Goal: Information Seeking & Learning: Learn about a topic

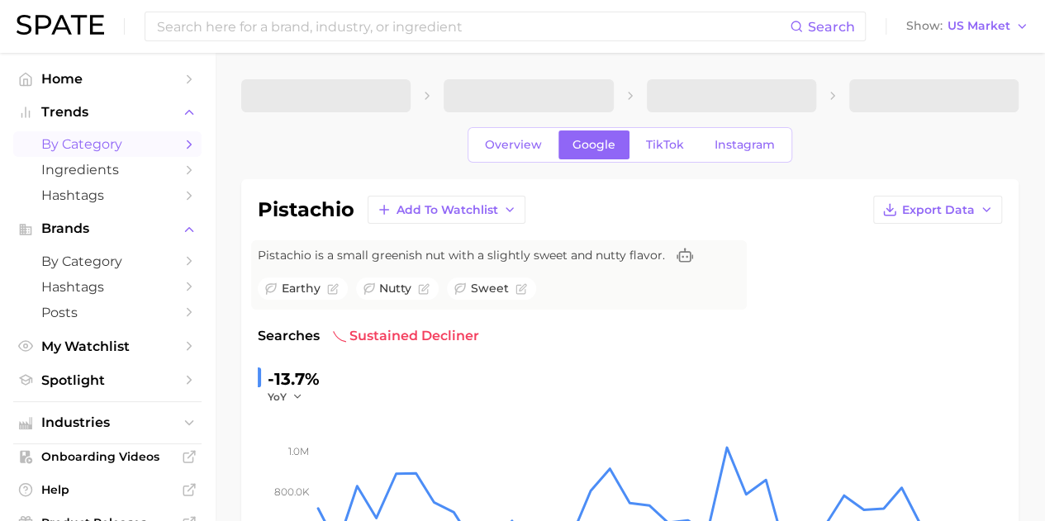
click at [187, 148] on polyline "Sidebar" at bounding box center [189, 143] width 4 height 7
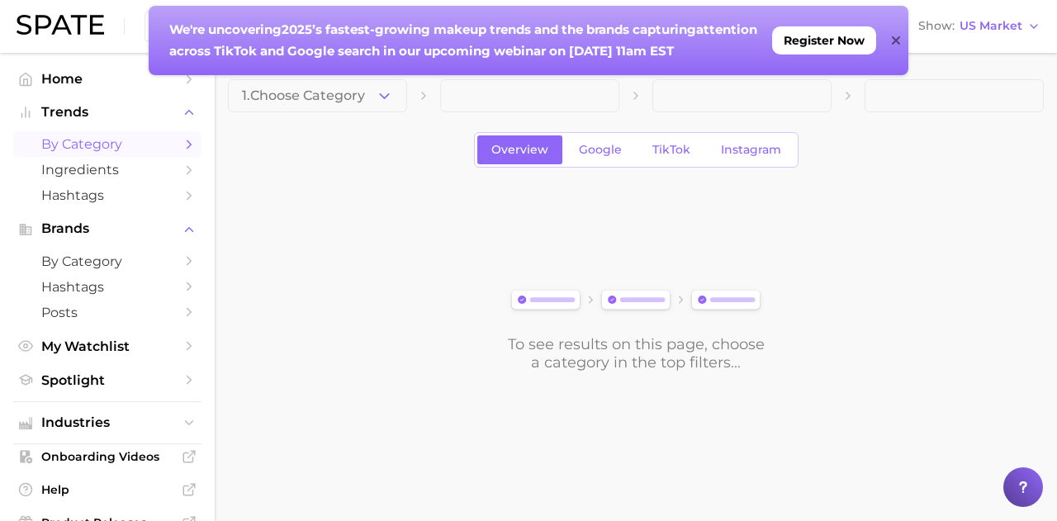
click at [895, 37] on icon at bounding box center [896, 40] width 8 height 13
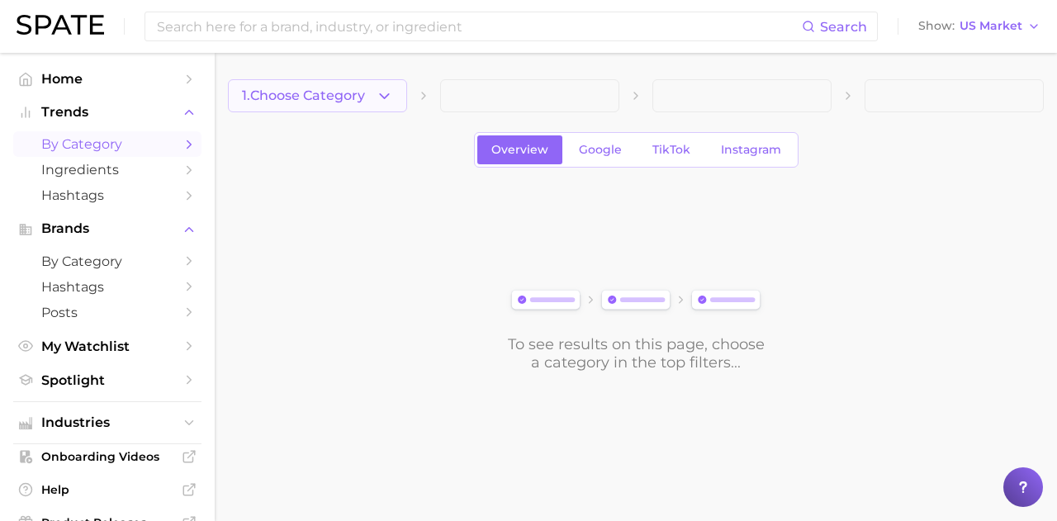
click at [357, 94] on span "1. Choose Category" at bounding box center [303, 95] width 123 height 15
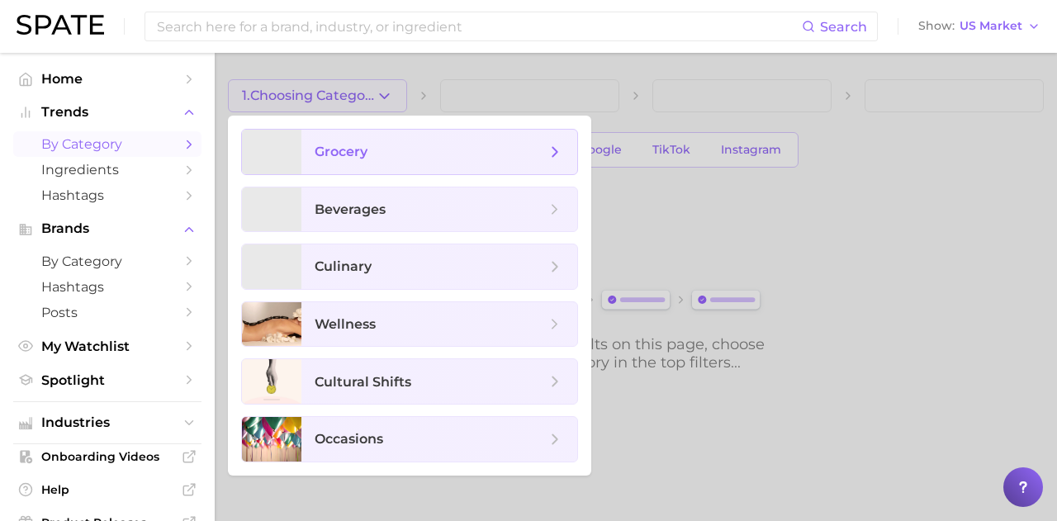
click at [365, 161] on span "grocery" at bounding box center [439, 152] width 276 height 45
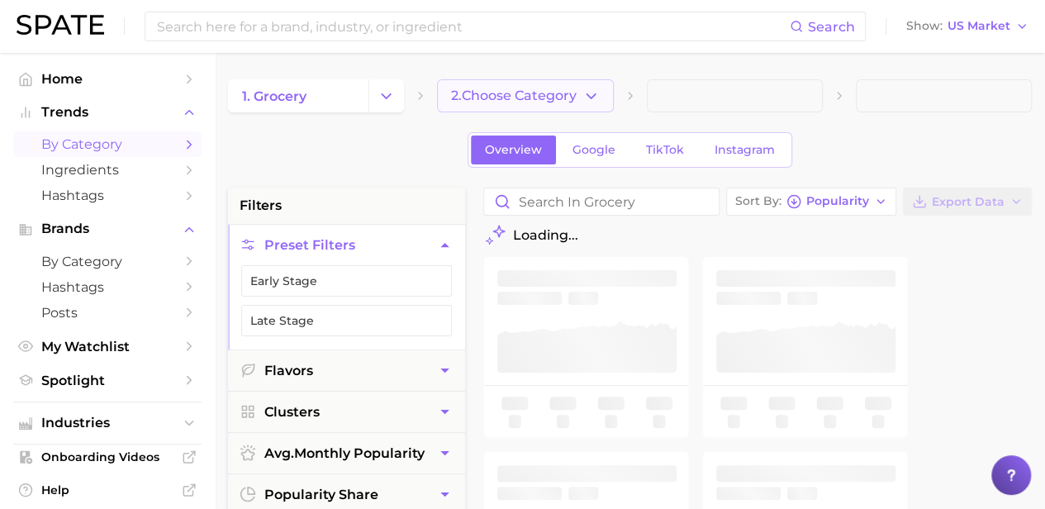
click at [537, 90] on span "2. Choose Category" at bounding box center [514, 95] width 126 height 15
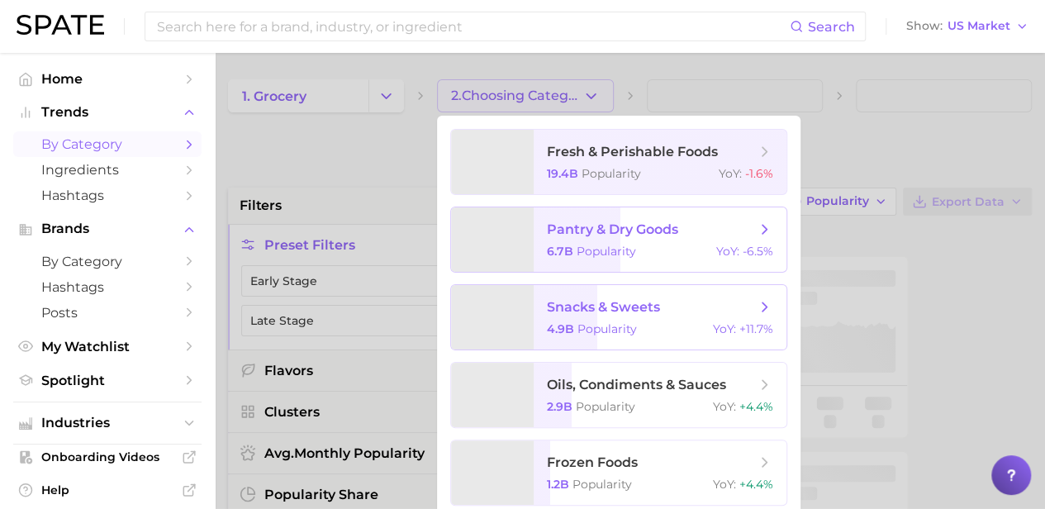
click at [731, 305] on span "snacks & sweets" at bounding box center [651, 307] width 208 height 18
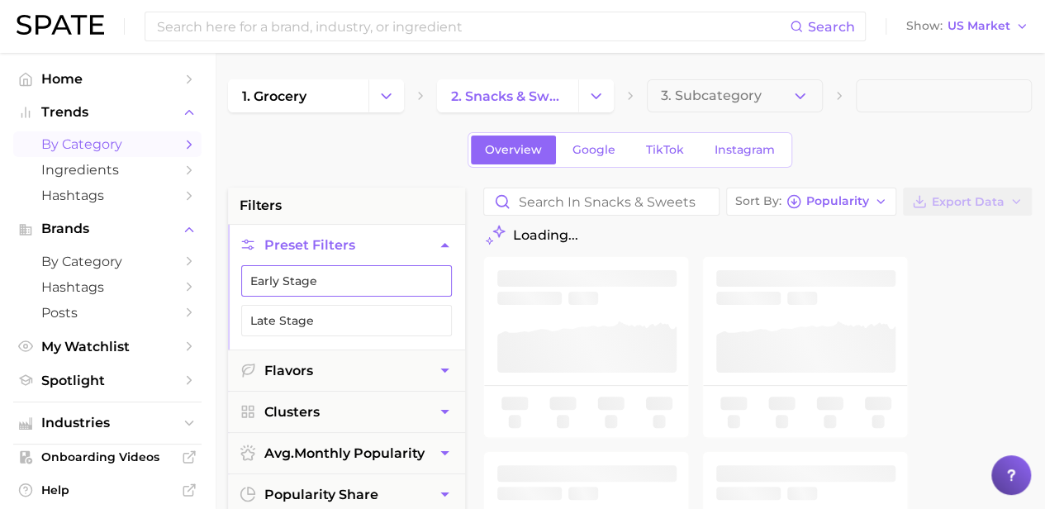
click at [420, 275] on button "Early Stage" at bounding box center [346, 280] width 211 height 31
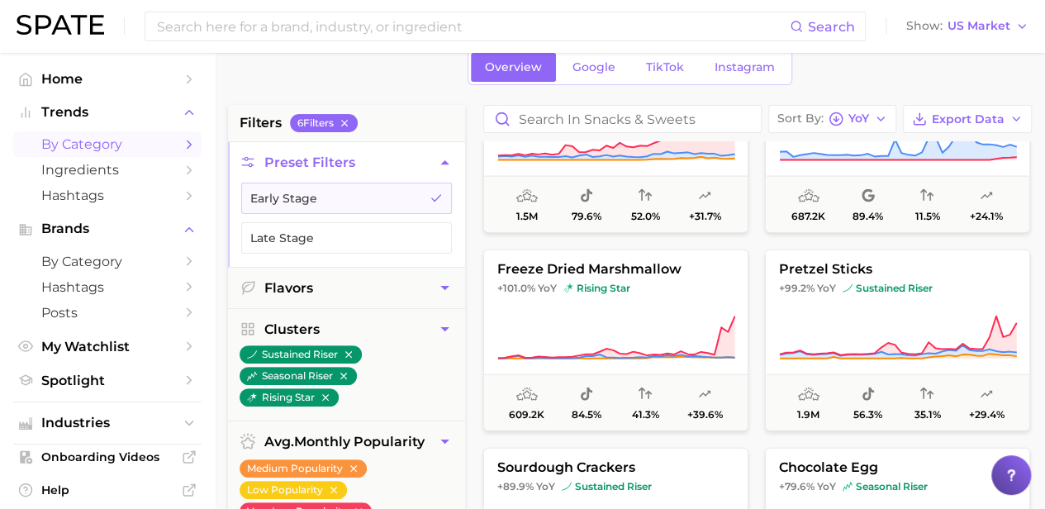
scroll to position [1982, 0]
